Goal: Task Accomplishment & Management: Manage account settings

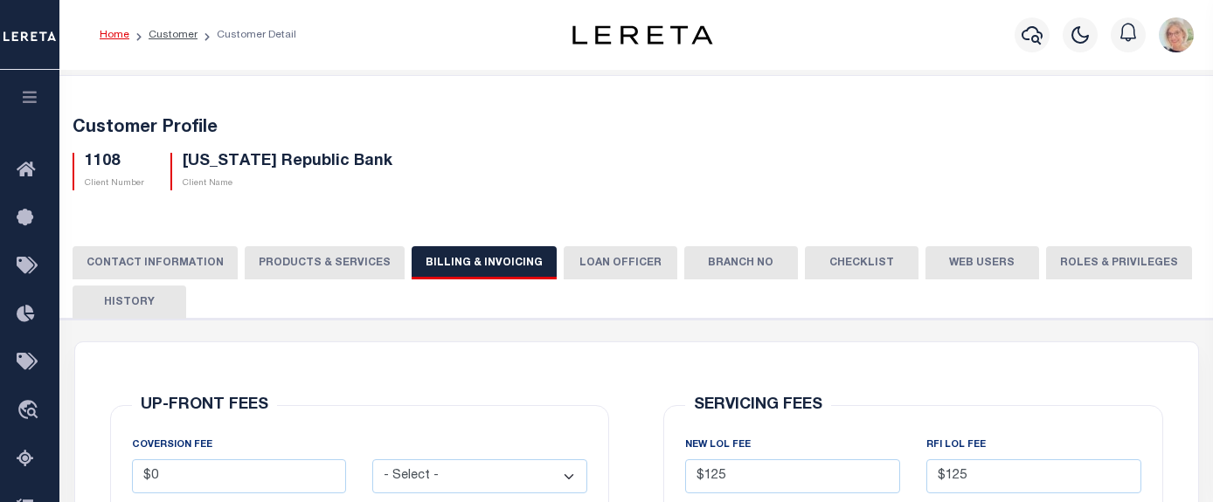
click at [955, 272] on button "Web Users" at bounding box center [982, 262] width 114 height 33
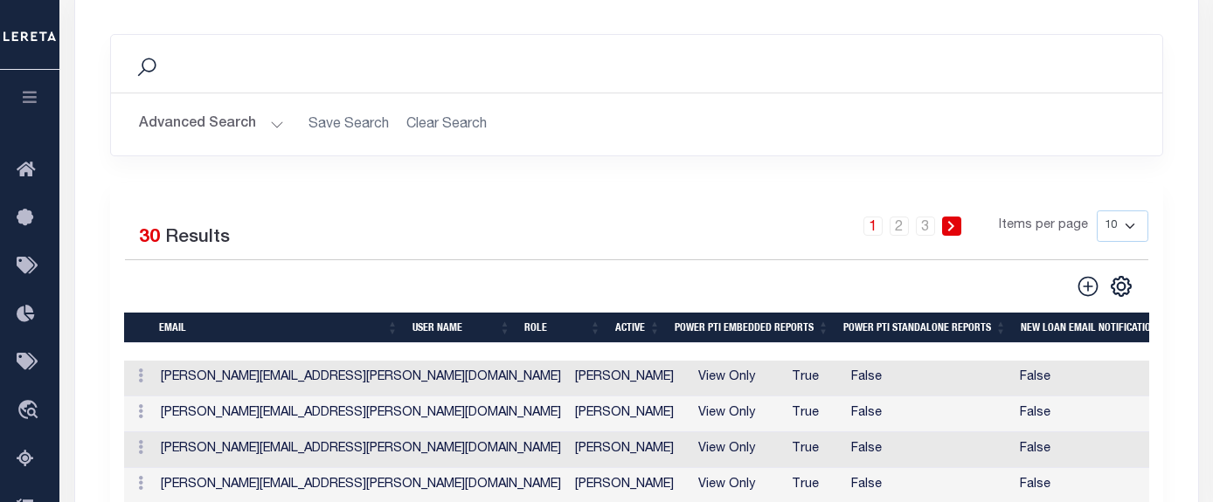
scroll to position [349, 0]
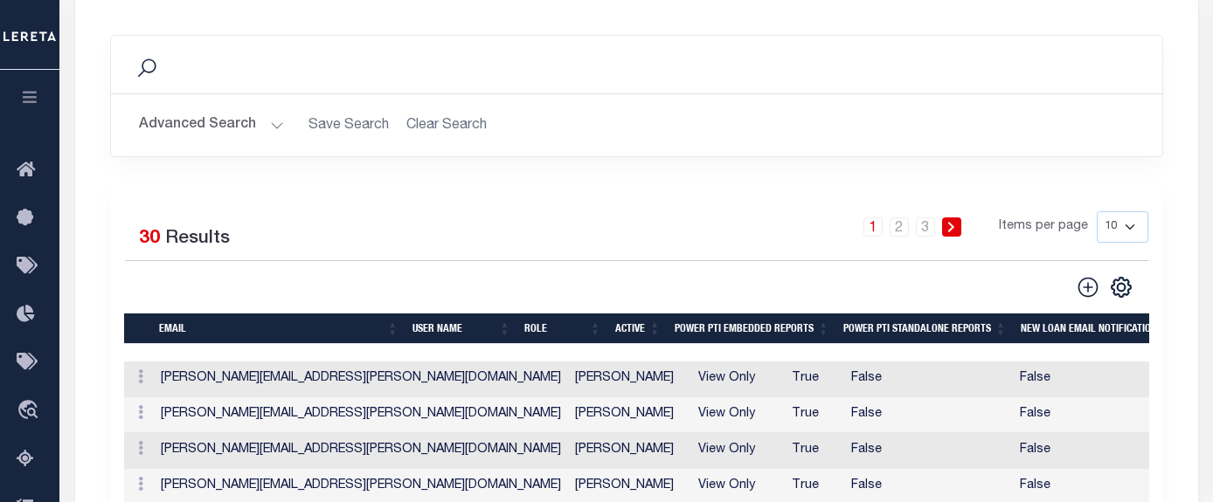
click at [1129, 227] on select "10 25 50 100" at bounding box center [1122, 226] width 52 height 31
select select "50"
click at [1096, 211] on select "10 25 50 100" at bounding box center [1122, 226] width 52 height 31
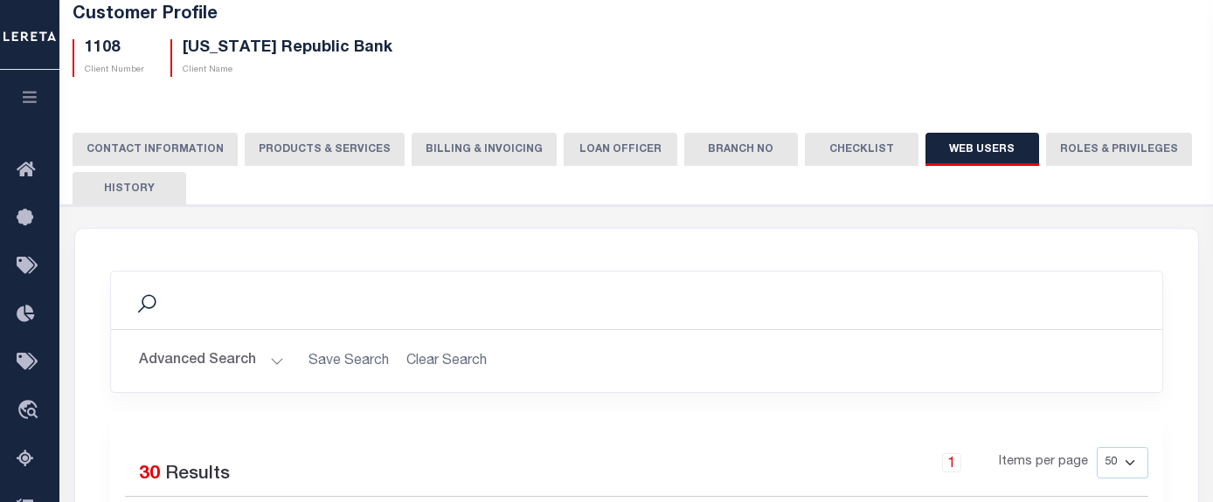
scroll to position [0, 0]
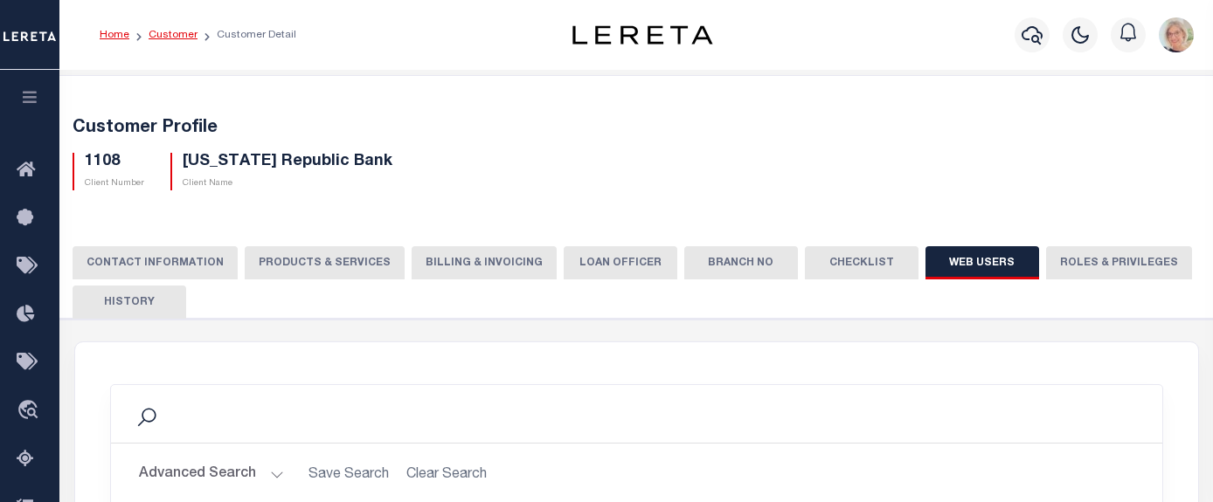
click at [170, 31] on link "Customer" at bounding box center [173, 35] width 49 height 10
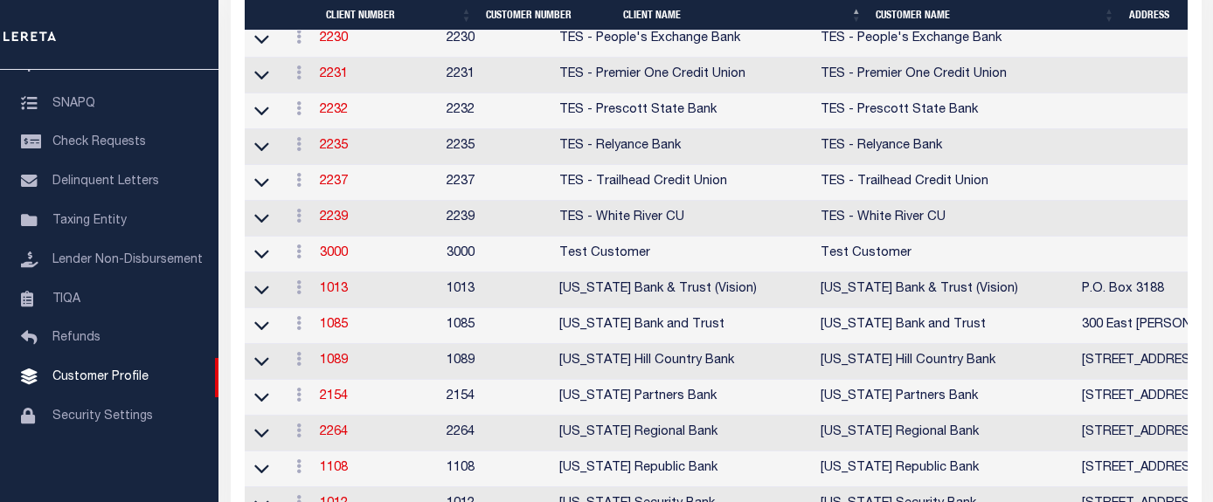
scroll to position [1485, 0]
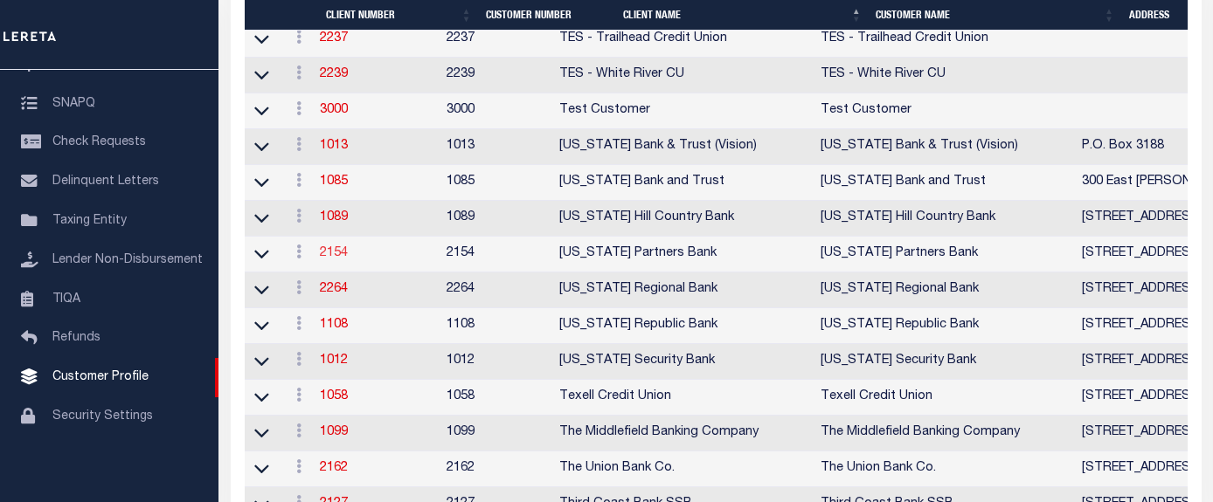
click at [341, 259] on link "2154" at bounding box center [334, 253] width 28 height 12
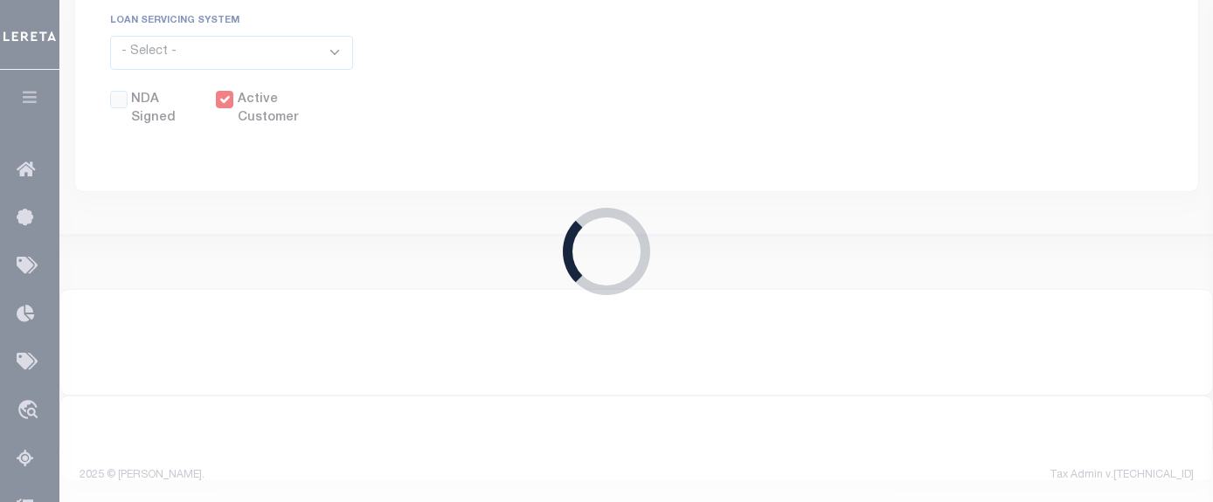
select select
type input "[US_STATE] Partners Bank"
type input "2154"
type input "[US_STATE] Partners Bank"
type input "[PERSON_NAME]"
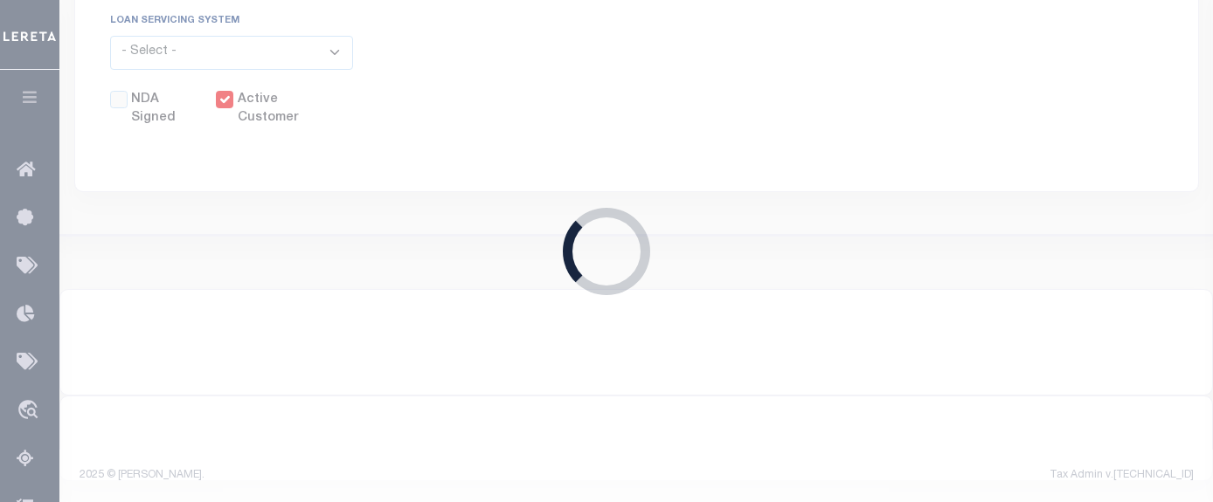
type input "[PERSON_NAME]"
select select "Mixed Portfolio"
type input "[PERSON_NAME]"
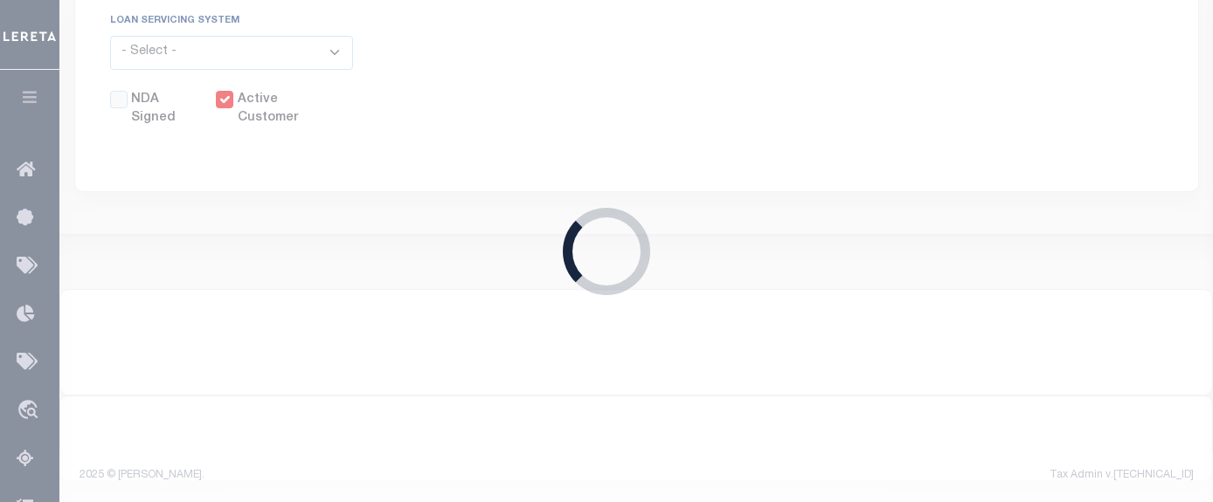
checkbox input "true"
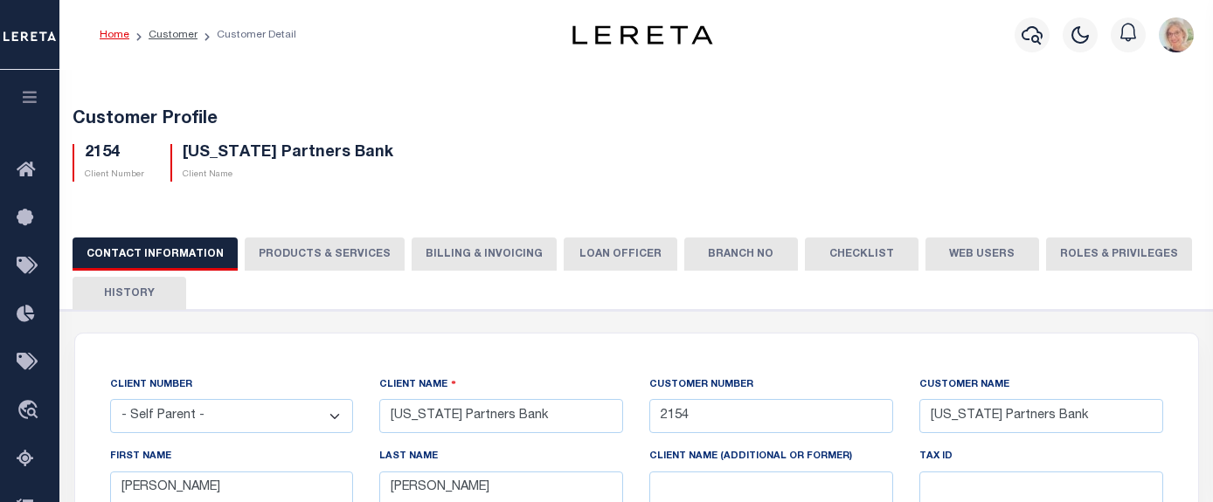
click at [337, 253] on button "PRODUCTS & SERVICES" at bounding box center [325, 254] width 160 height 33
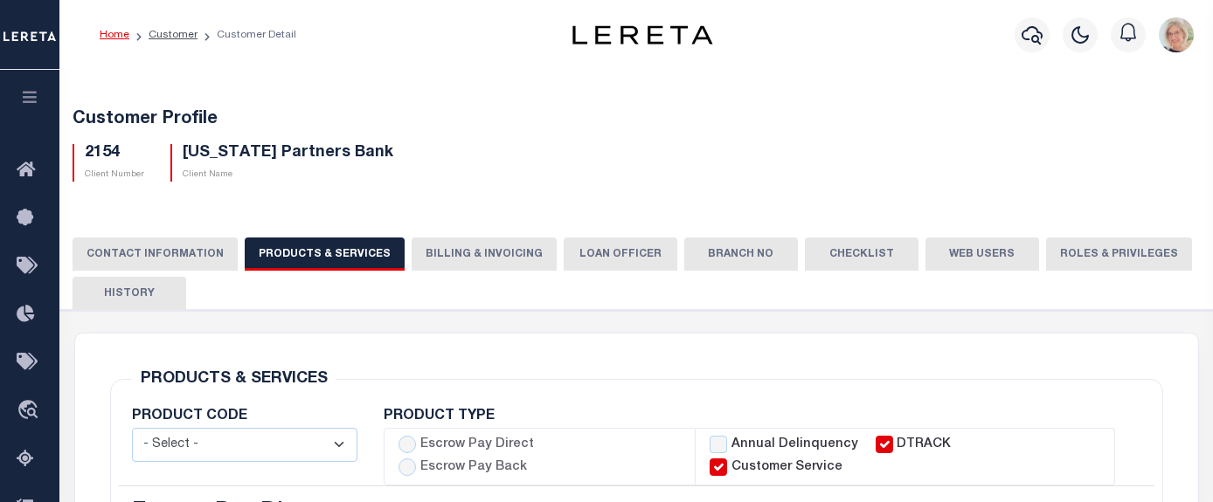
select select "STX"
radio input "true"
checkbox input "true"
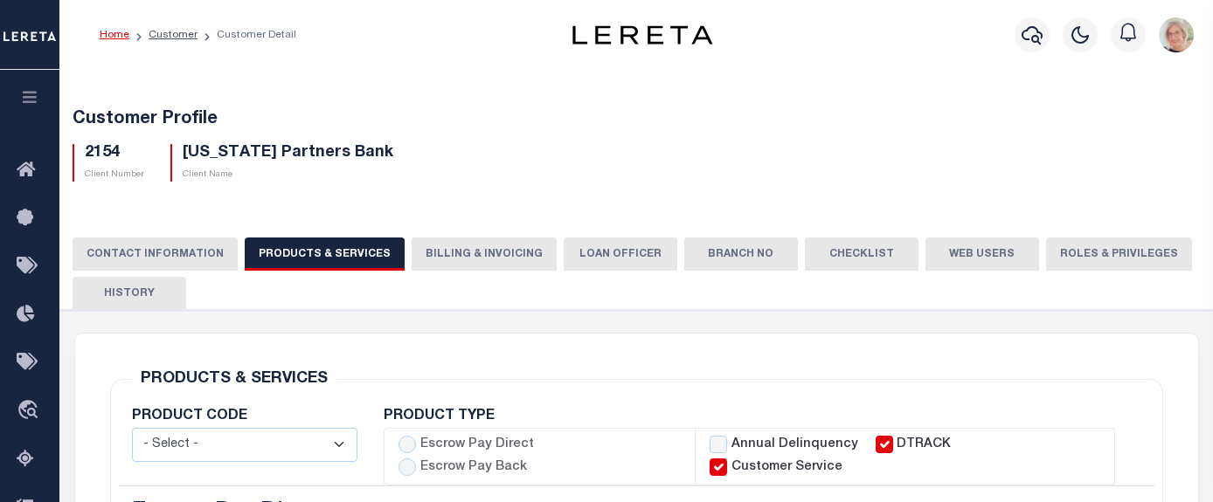
checkbox input "true"
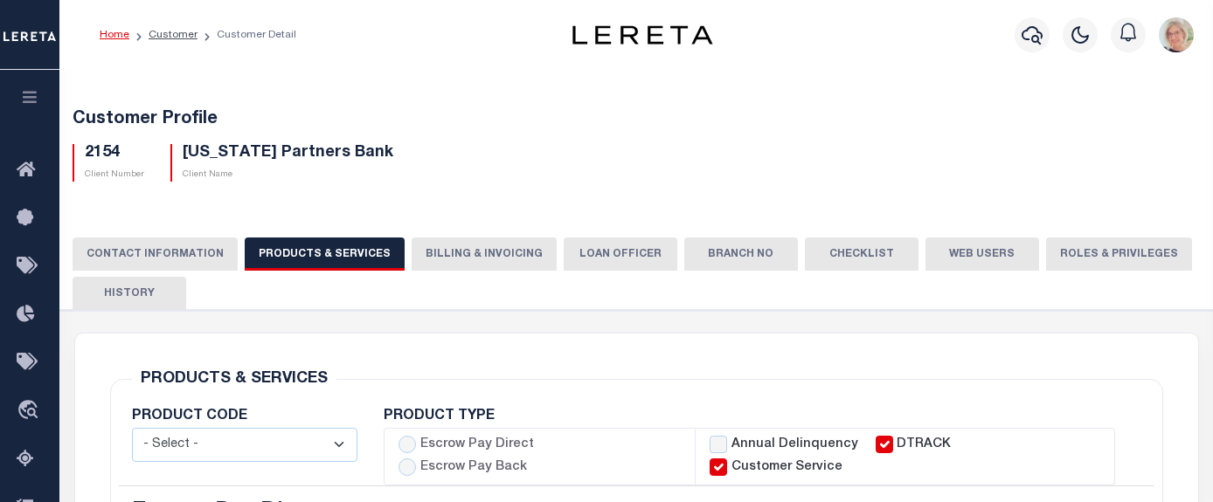
checkbox input "true"
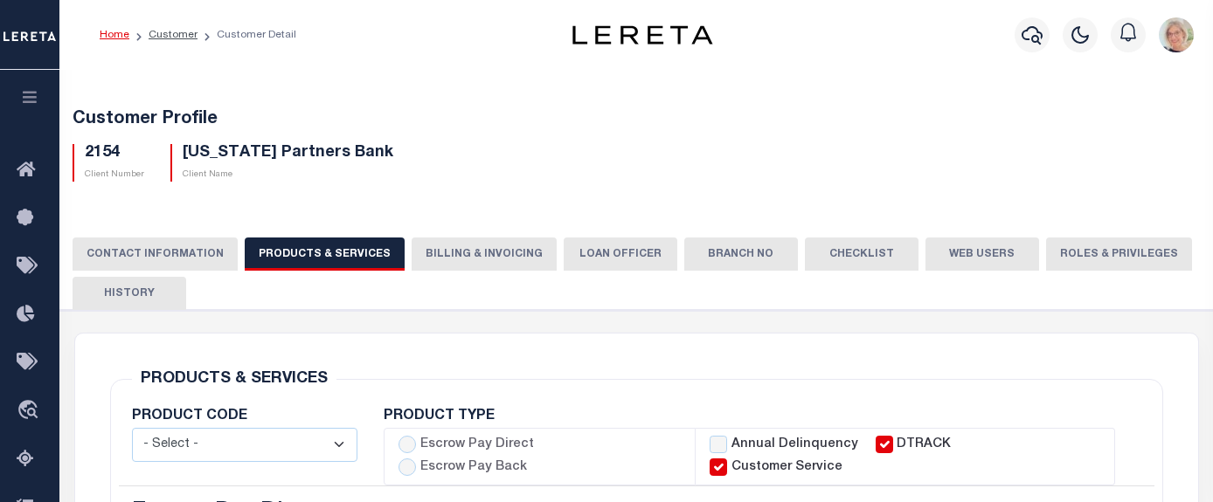
checkbox input "true"
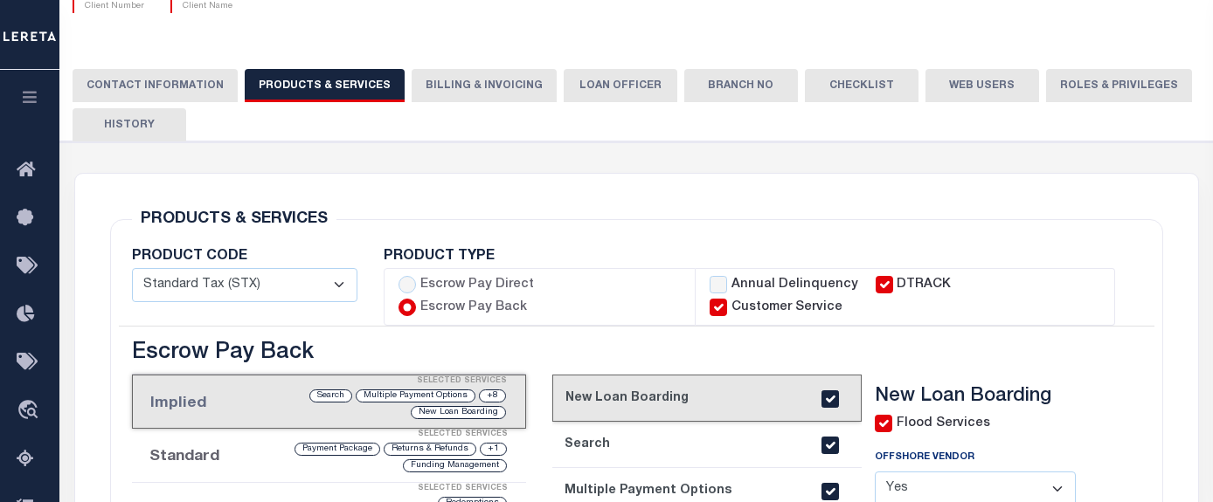
scroll to position [175, 0]
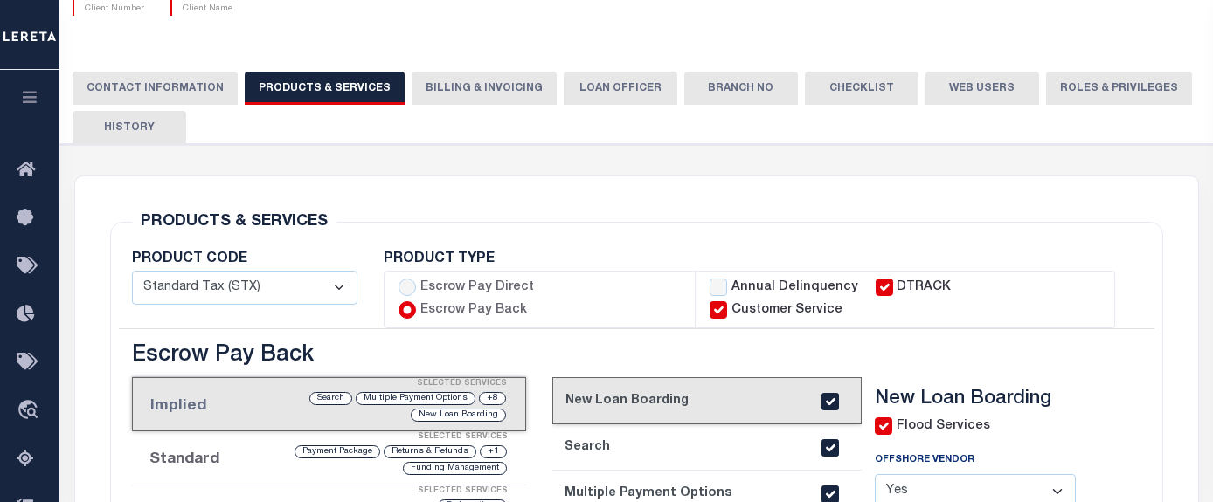
click at [465, 93] on button "Billing & Invoicing" at bounding box center [484, 88] width 145 height 33
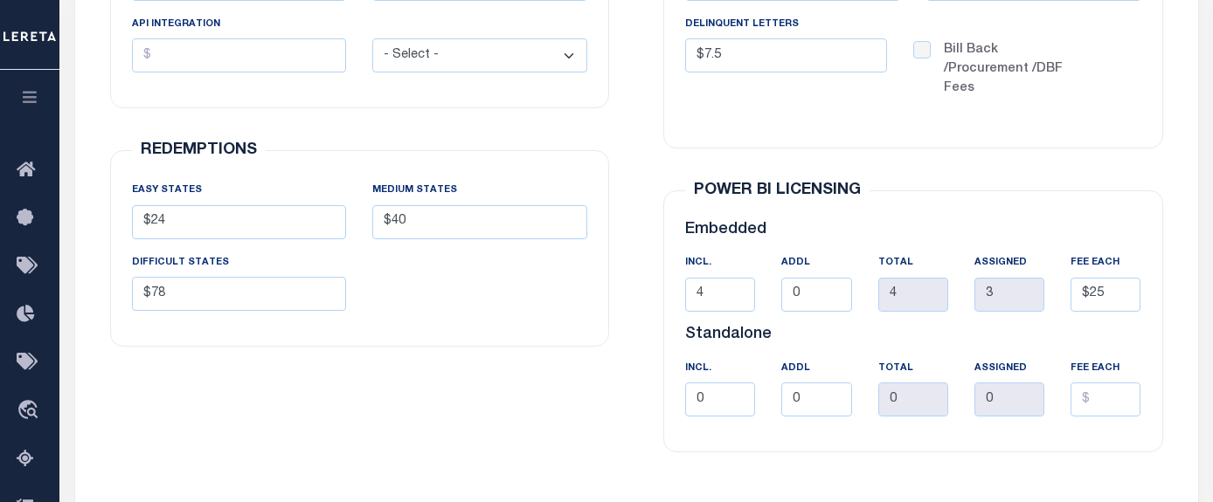
scroll to position [524, 0]
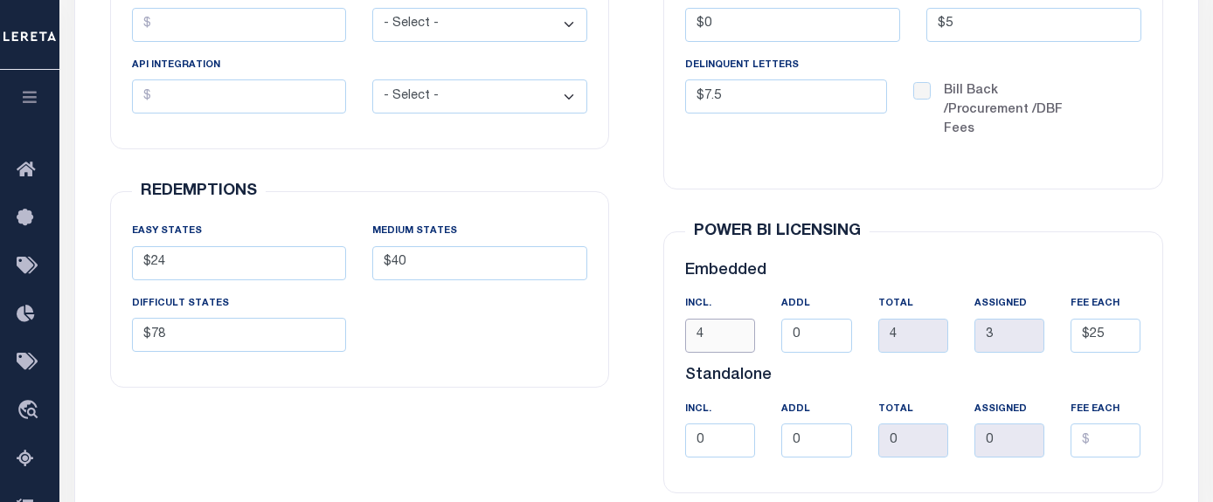
drag, startPoint x: 718, startPoint y: 327, endPoint x: 623, endPoint y: 345, distance: 97.0
click at [623, 345] on div "UP-FRONT FEES COVERSION FEE $2,000 - Select - Flat Per Loan Per Parcel $24" at bounding box center [636, 187] width 1107 height 738
click at [714, 338] on input "4" at bounding box center [720, 336] width 70 height 34
type input "10"
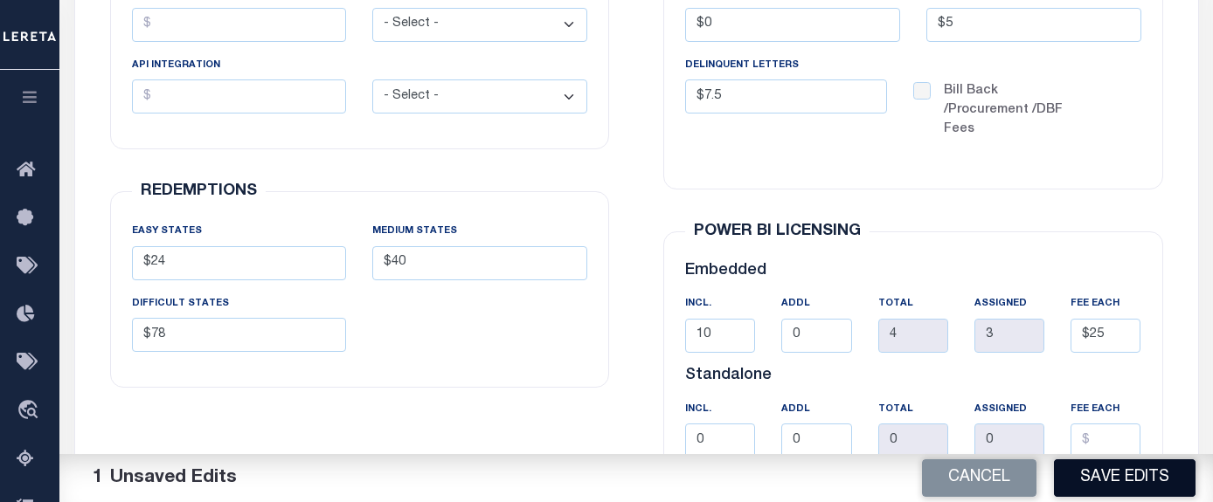
click at [1117, 483] on button "Save Edits" at bounding box center [1125, 479] width 142 height 38
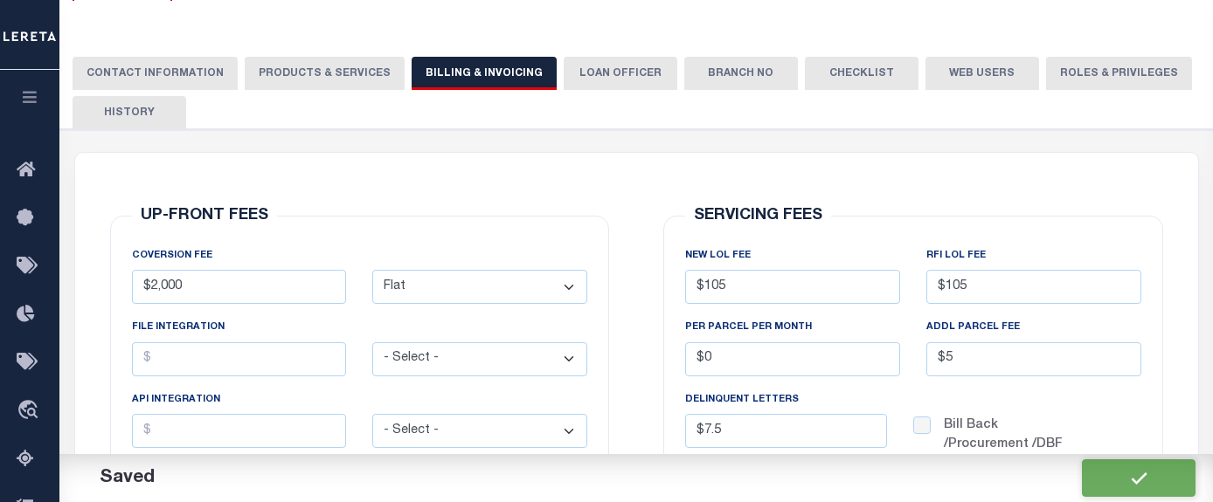
scroll to position [175, 0]
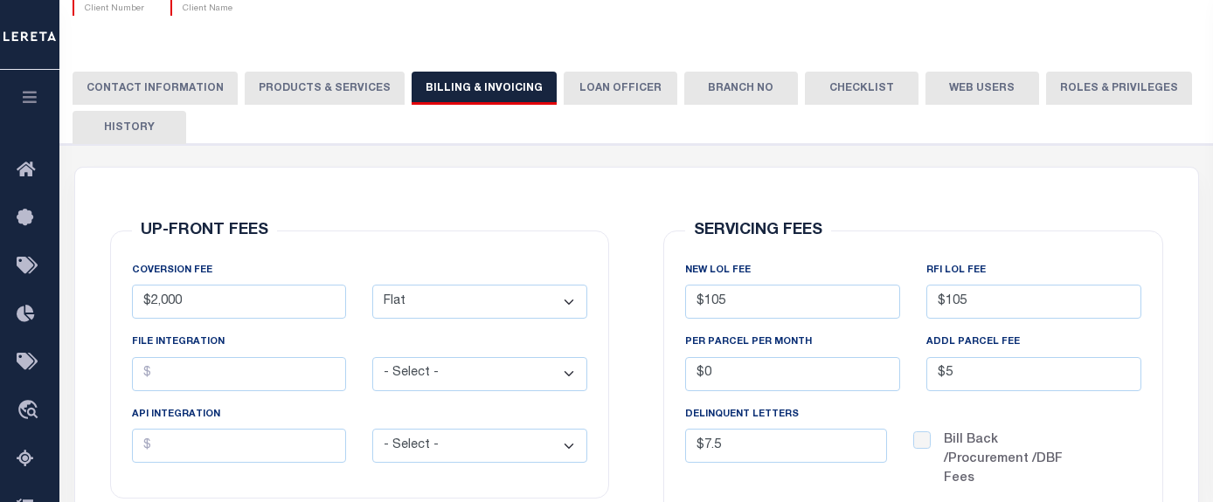
click at [946, 96] on button "Web Users" at bounding box center [982, 88] width 114 height 33
select select "50"
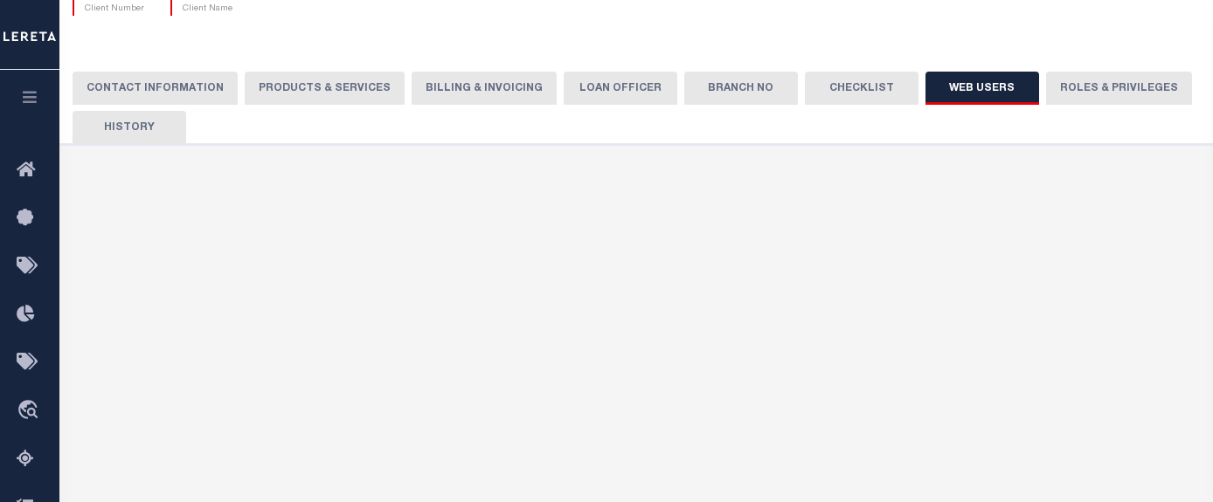
select select "50"
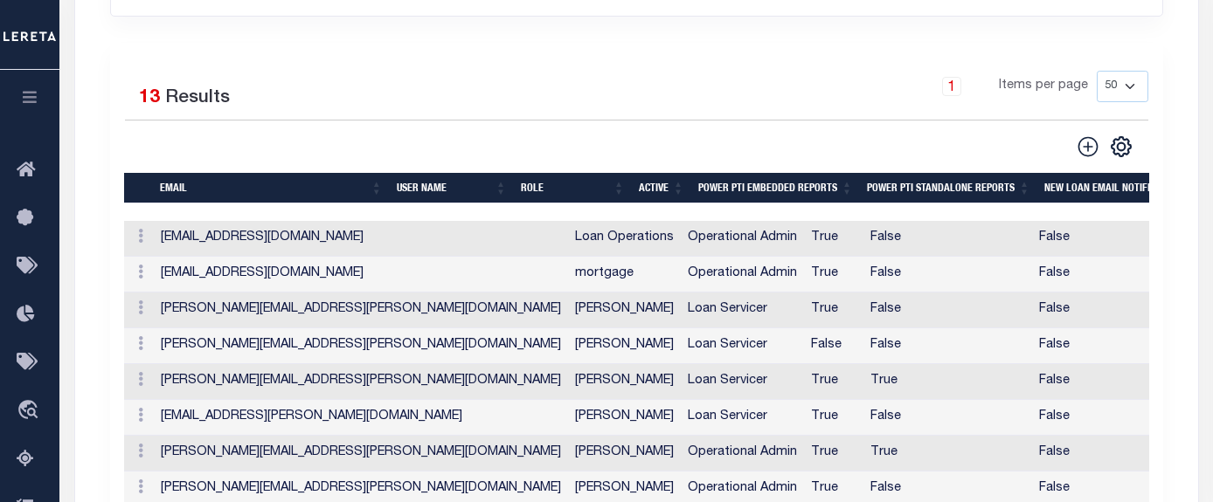
scroll to position [524, 0]
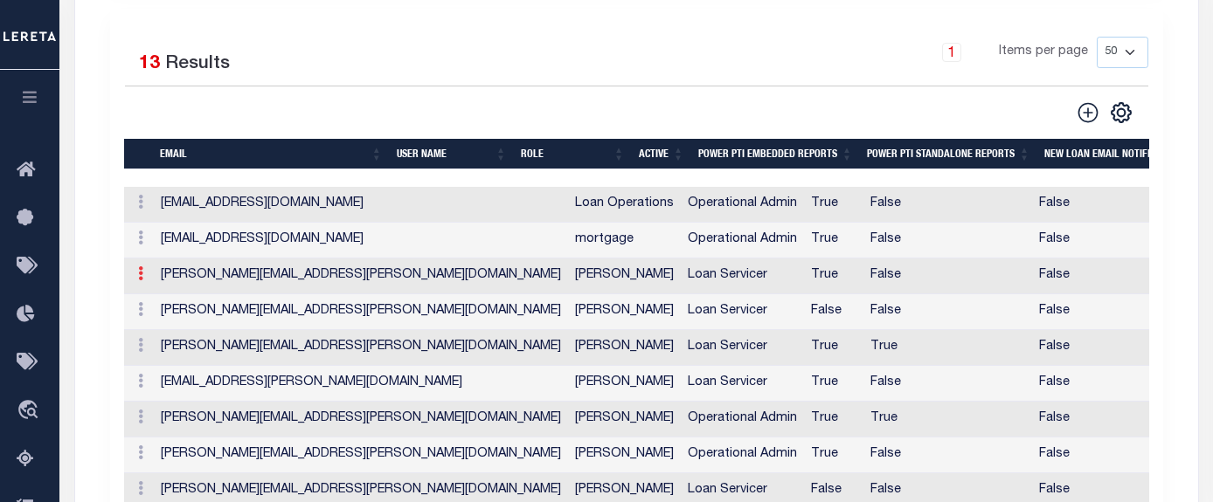
click at [138, 280] on icon at bounding box center [140, 273] width 5 height 14
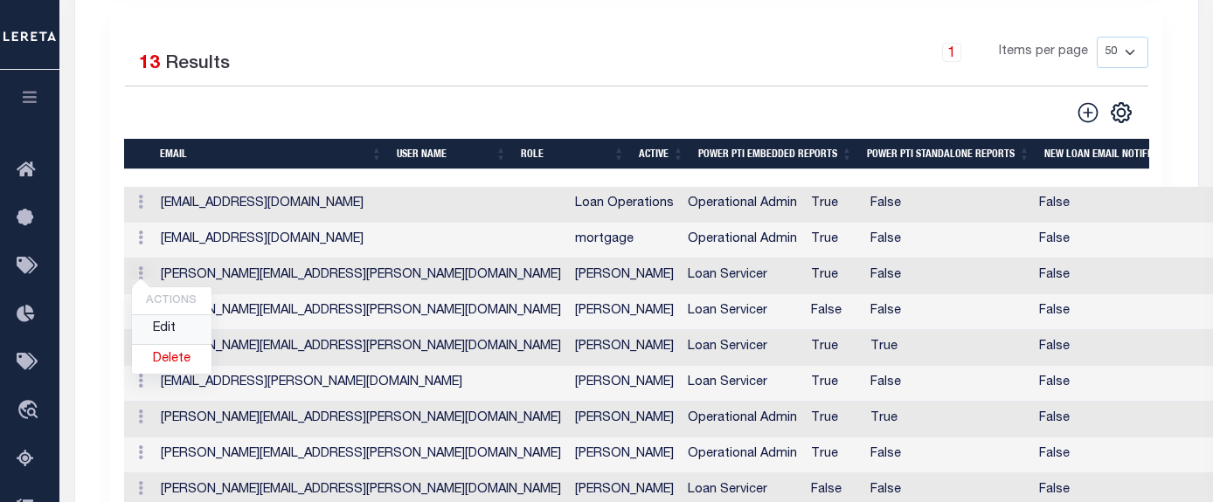
click at [165, 328] on link "Edit" at bounding box center [172, 329] width 80 height 29
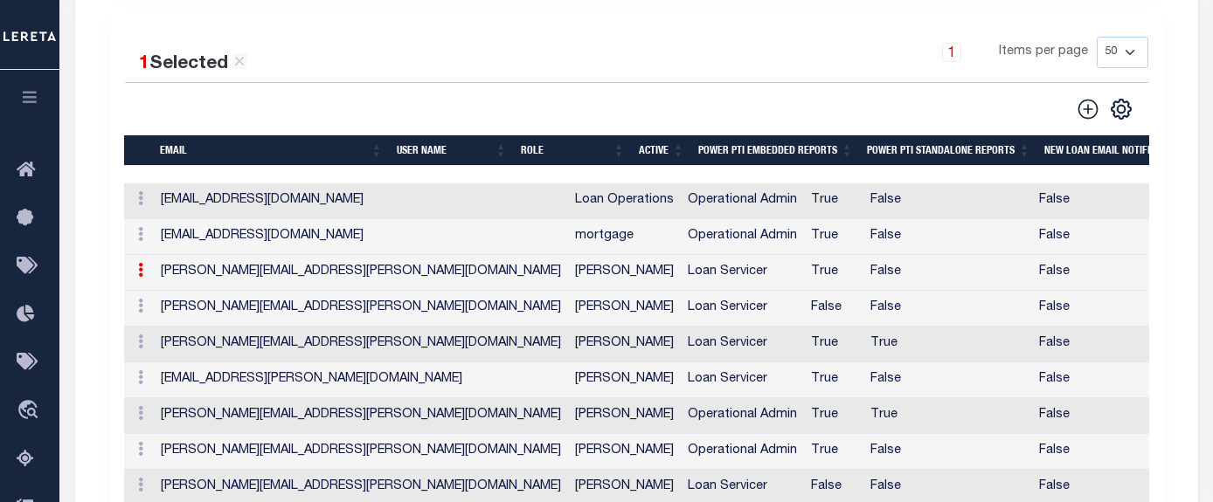
type input "[PERSON_NAME][EMAIL_ADDRESS][PERSON_NAME][DOMAIN_NAME]"
type input "[PERSON_NAME]"
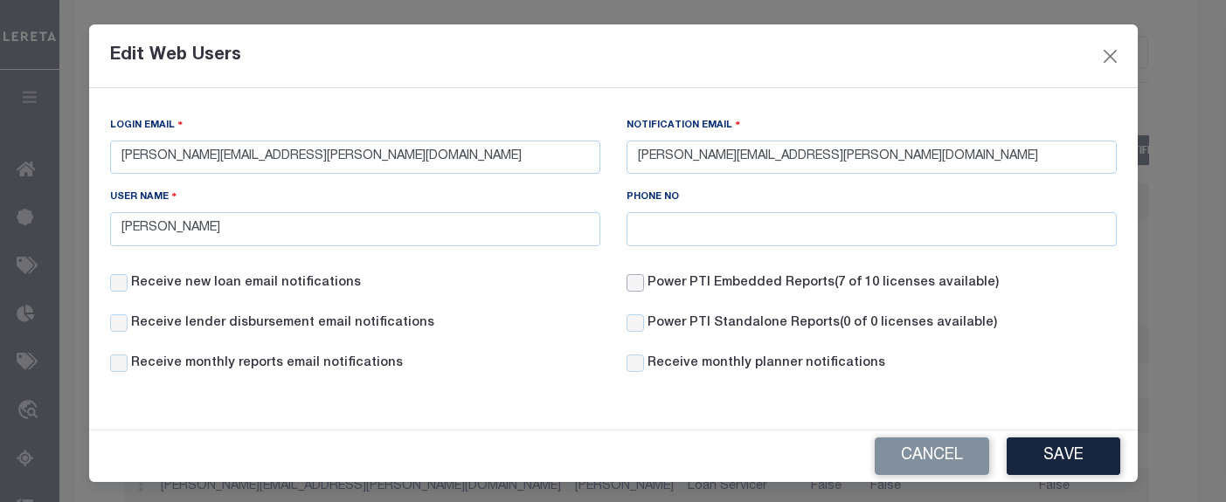
click at [626, 283] on input "Power PTI Embedded Reports (7 of 10 licenses available)" at bounding box center [634, 282] width 17 height 17
checkbox input "true"
click at [110, 329] on input "Receive lender disbursement email notifications" at bounding box center [118, 323] width 17 height 17
checkbox input "true"
click at [110, 291] on input "Receive new loan email notifications" at bounding box center [118, 282] width 17 height 17
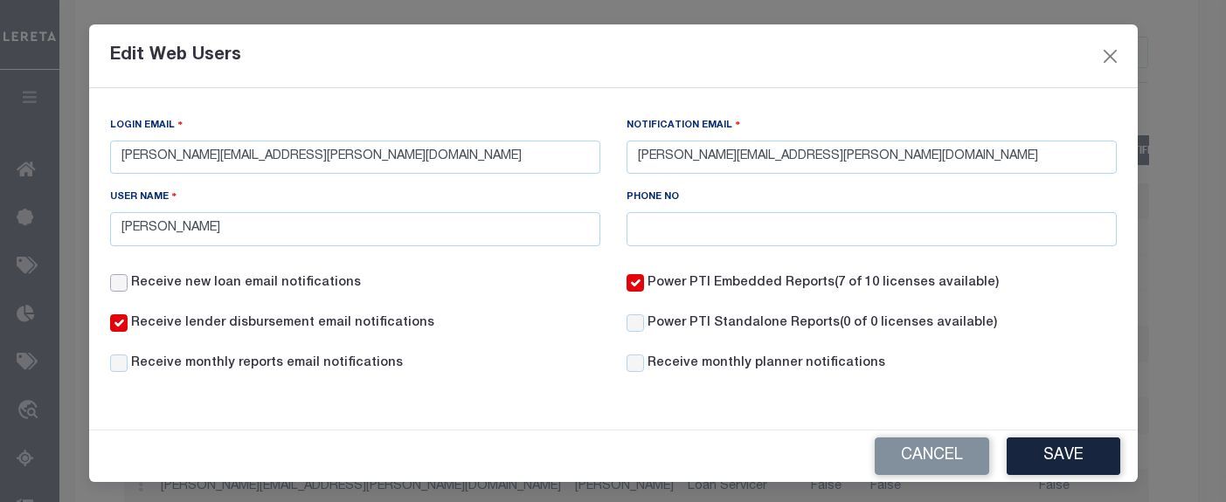
checkbox input "true"
click at [1073, 454] on button "Save" at bounding box center [1063, 457] width 114 height 38
